Goal: Understand process/instructions: Learn how to perform a task or action

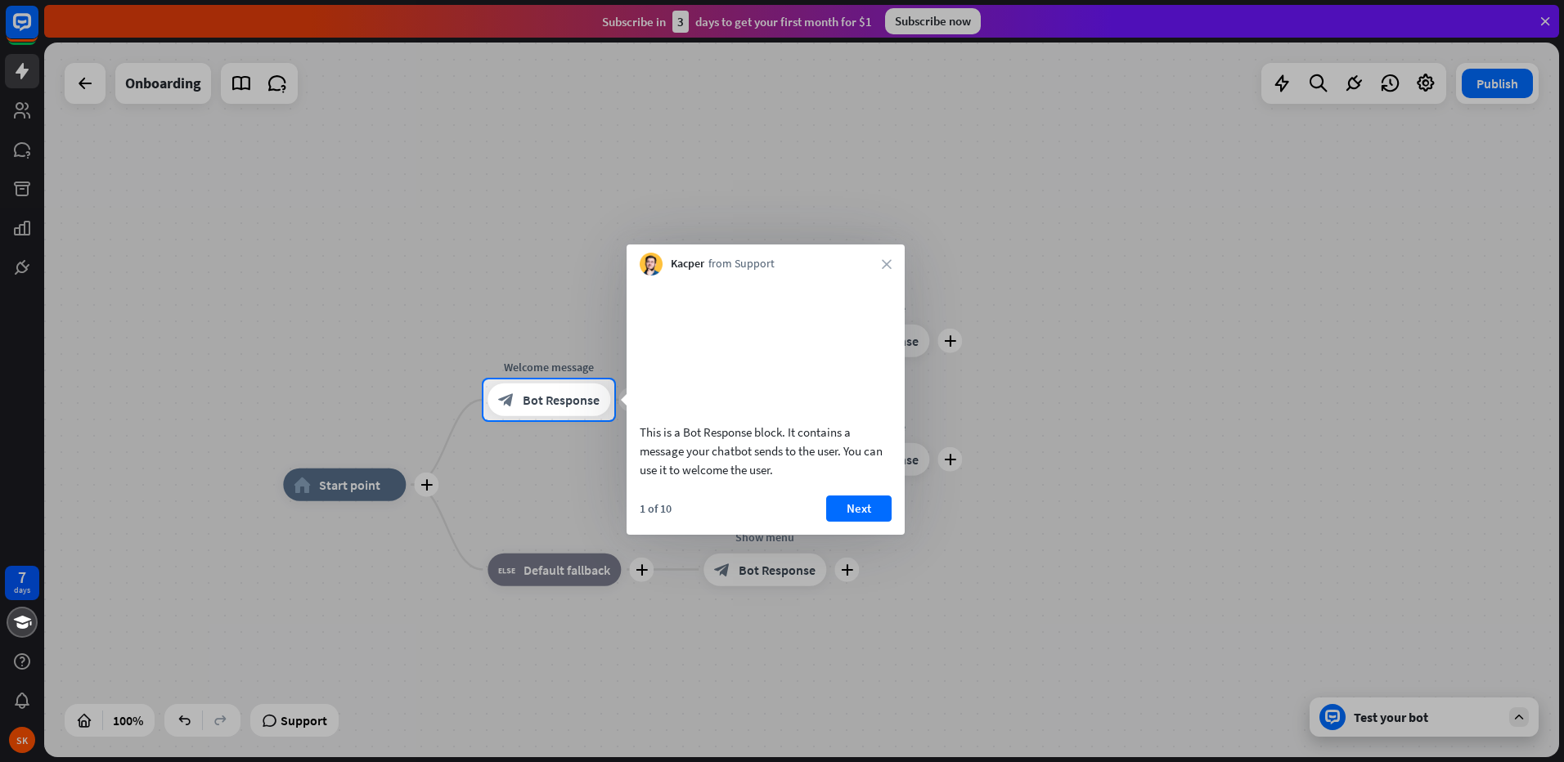
click at [1551, 25] on div at bounding box center [782, 189] width 1564 height 379
click at [868, 522] on button "Next" at bounding box center [858, 509] width 65 height 26
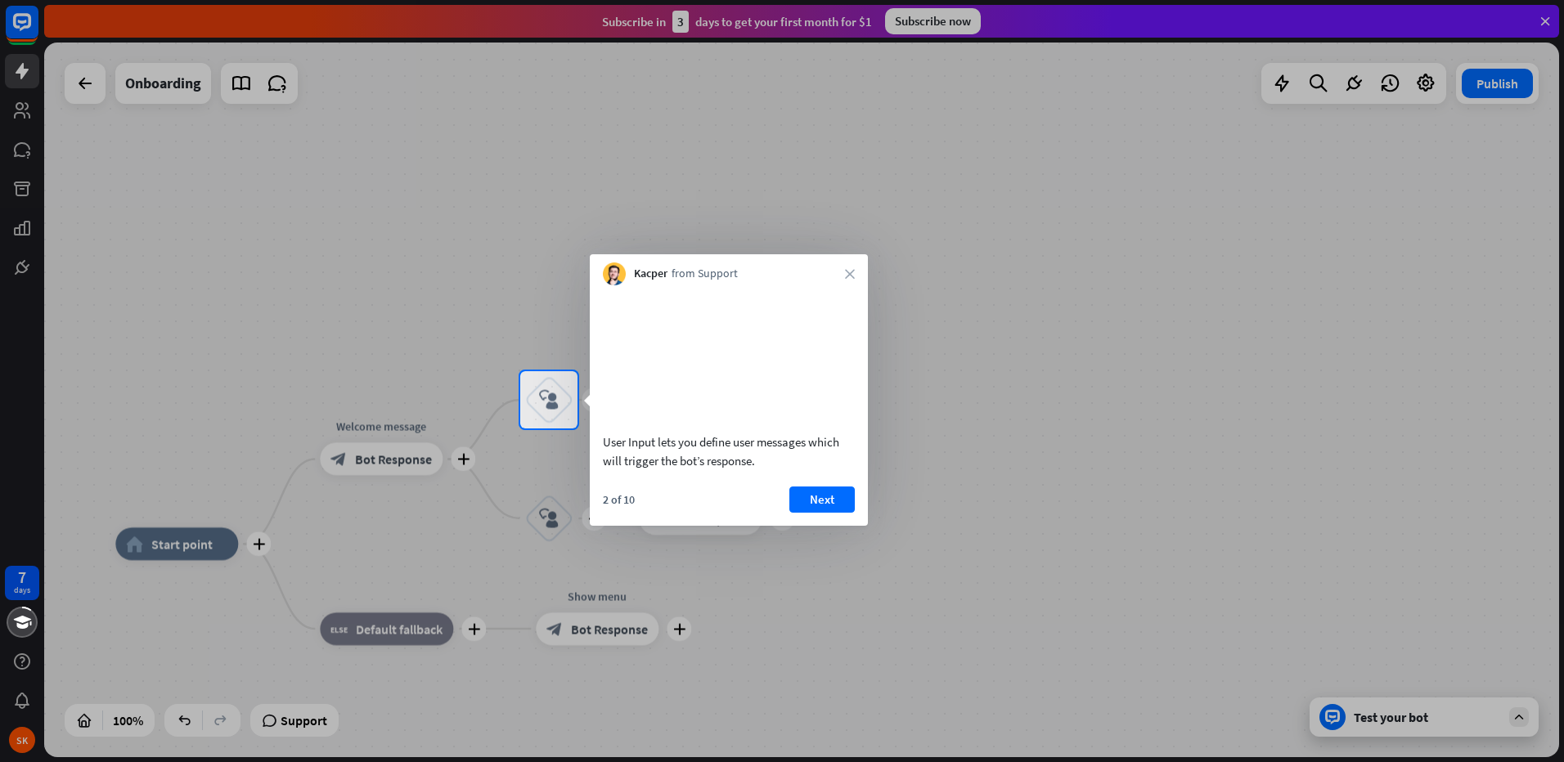
click at [1543, 23] on div at bounding box center [782, 185] width 1564 height 371
click at [1550, 17] on div at bounding box center [782, 185] width 1564 height 371
click at [1479, 713] on div at bounding box center [782, 596] width 1564 height 334
click at [1546, 16] on div at bounding box center [782, 185] width 1564 height 371
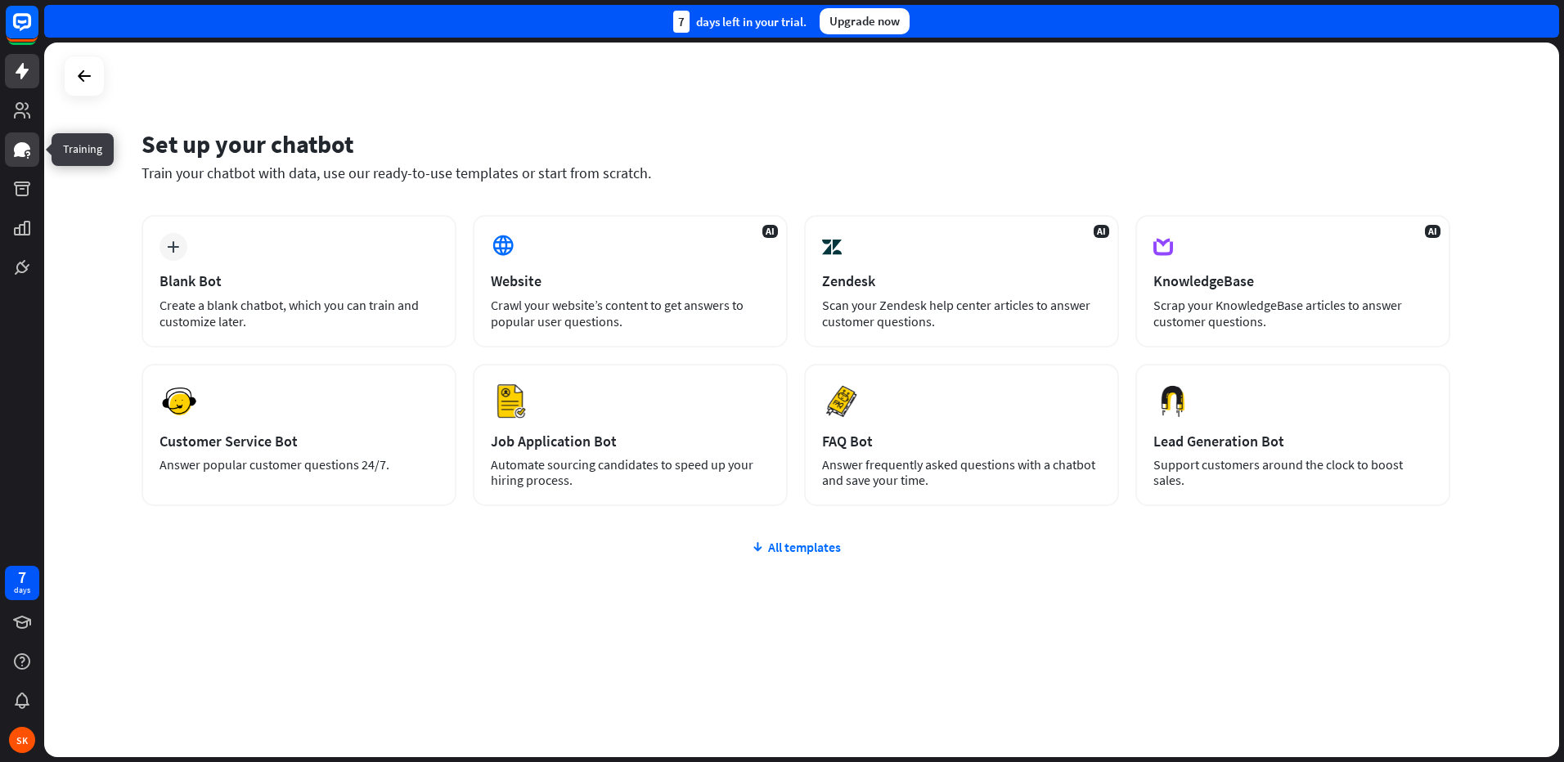
click at [16, 156] on icon at bounding box center [22, 149] width 16 height 15
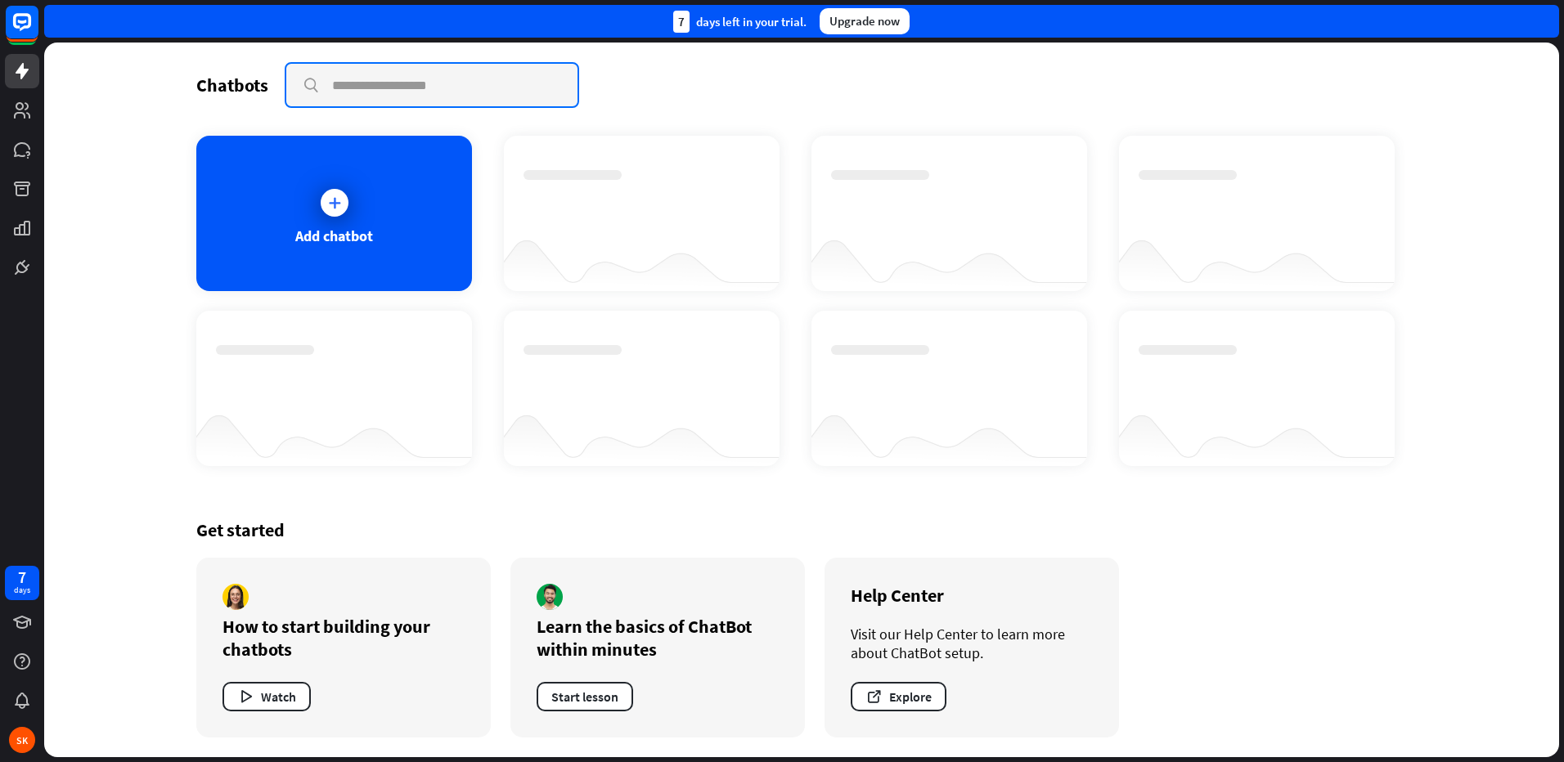
click at [370, 92] on input "text" at bounding box center [431, 85] width 291 height 43
type input "*******"
click at [554, 81] on icon "close" at bounding box center [554, 85] width 14 height 13
